Goal: Entertainment & Leisure: Consume media (video, audio)

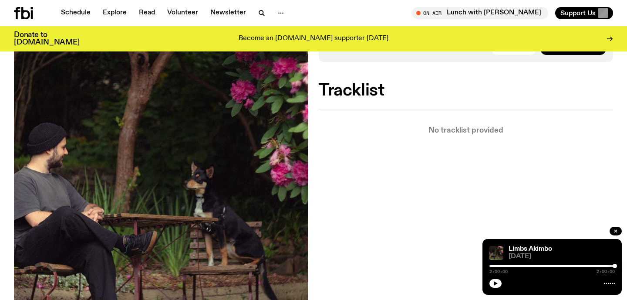
scroll to position [219, 0]
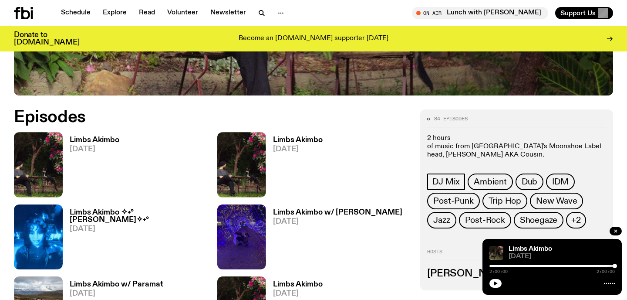
scroll to position [342, 0]
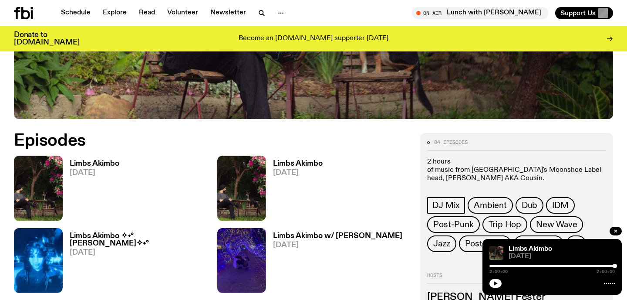
click at [91, 162] on h3 "Limbs Akimbo" at bounding box center [95, 163] width 50 height 7
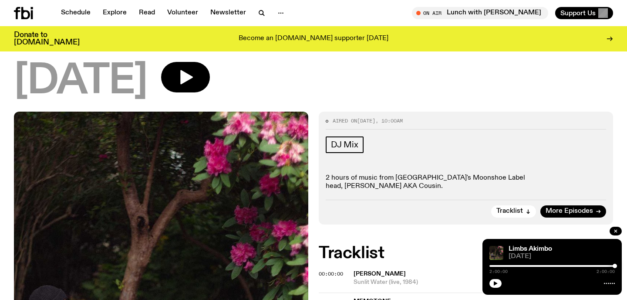
scroll to position [57, 0]
click at [499, 286] on button "button" at bounding box center [495, 283] width 12 height 9
click at [619, 234] on button "button" at bounding box center [615, 230] width 12 height 9
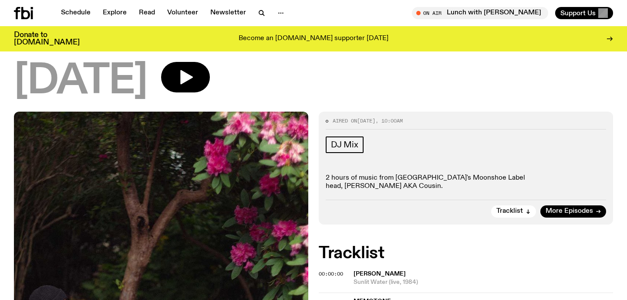
click at [249, 71] on div "[DATE]" at bounding box center [313, 81] width 599 height 39
click at [193, 76] on icon "button" at bounding box center [186, 77] width 13 height 14
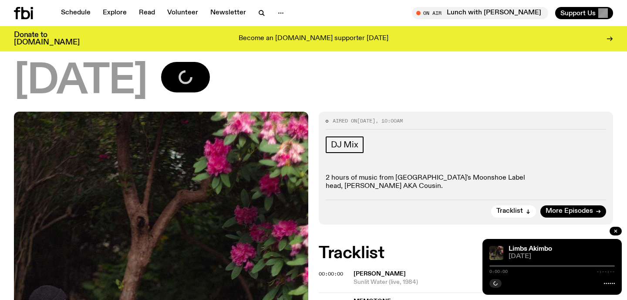
click at [495, 267] on div "0:00:00 -:--:--" at bounding box center [551, 268] width 125 height 10
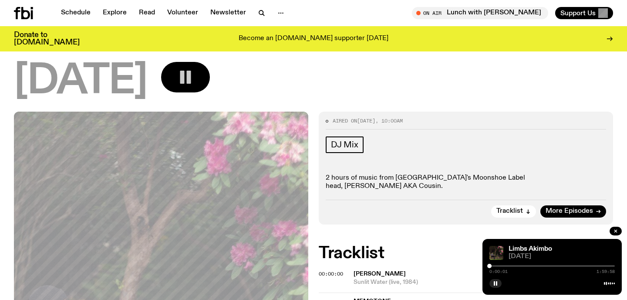
click at [495, 266] on div at bounding box center [551, 266] width 125 height 2
click at [500, 266] on div at bounding box center [551, 266] width 125 height 2
click at [515, 77] on div "[DATE]" at bounding box center [313, 81] width 599 height 39
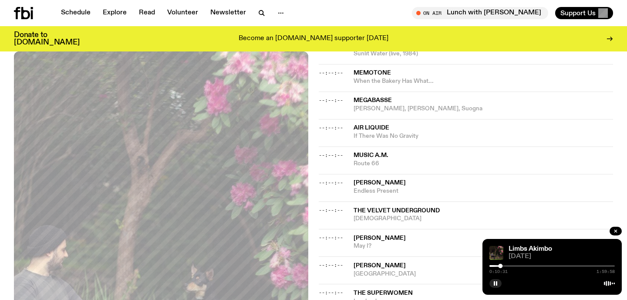
scroll to position [0, 0]
